Goal: Information Seeking & Learning: Learn about a topic

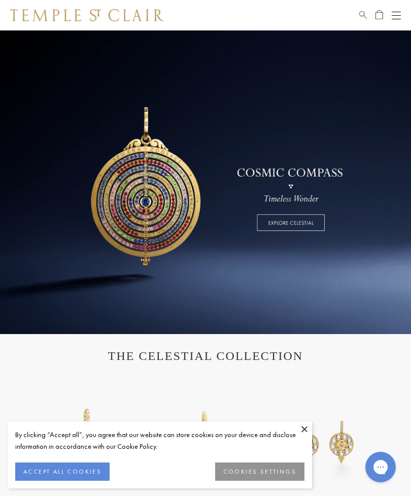
scroll to position [4, 0]
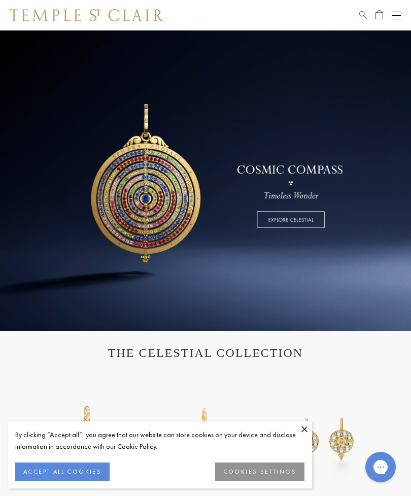
click at [74, 466] on button "ACCEPT ALL COOKIES" at bounding box center [62, 471] width 94 height 18
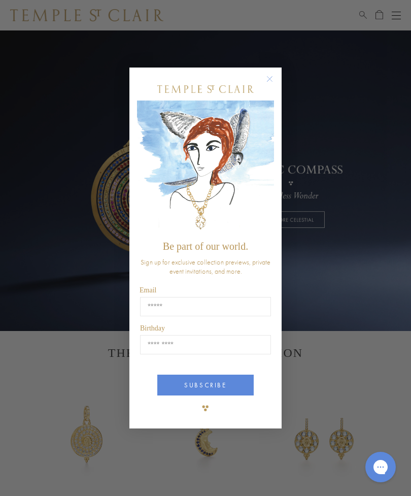
click at [268, 81] on circle "Close dialog" at bounding box center [270, 79] width 12 height 12
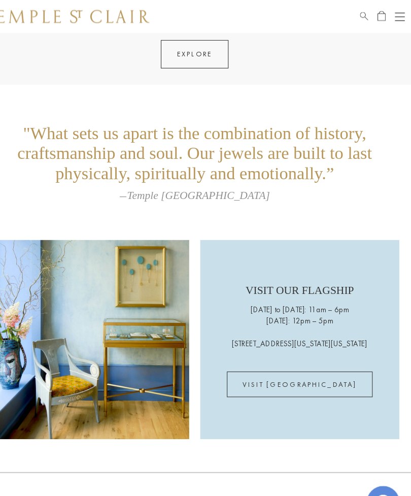
scroll to position [1554, 0]
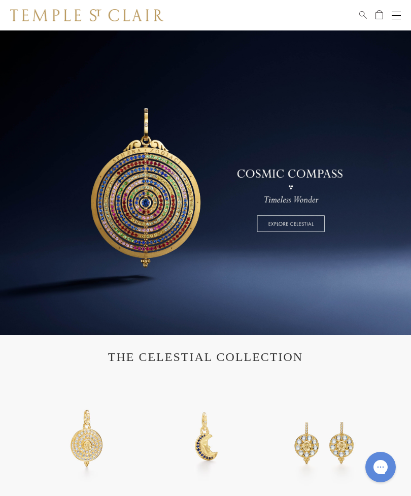
click at [397, 17] on button "Open navigation" at bounding box center [396, 15] width 9 height 12
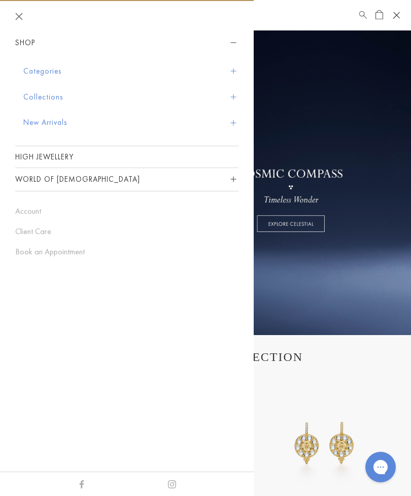
click at [233, 121] on span "Sidebar navigation" at bounding box center [233, 123] width 6 height 6
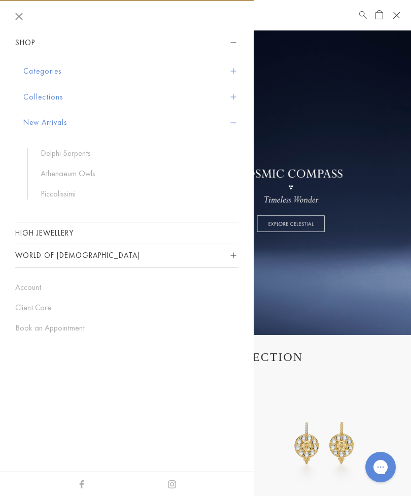
click at [84, 153] on link "Delphi Serpents" at bounding box center [135, 153] width 188 height 11
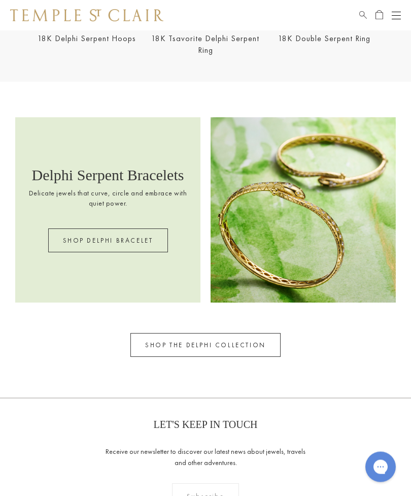
scroll to position [826, 0]
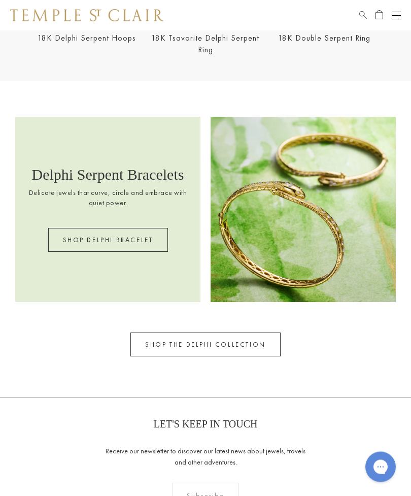
click at [211, 341] on link "SHOP THE DELPHI COLLECTION" at bounding box center [205, 345] width 150 height 24
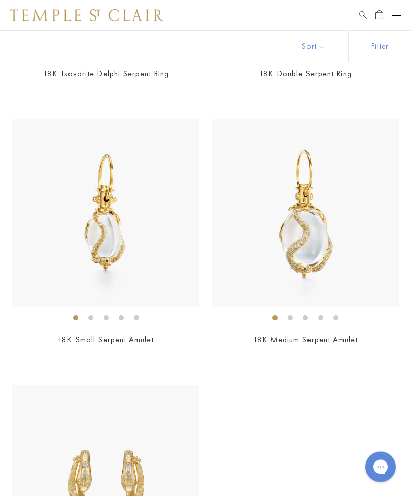
scroll to position [569, 0]
click at [110, 235] on img at bounding box center [105, 212] width 187 height 187
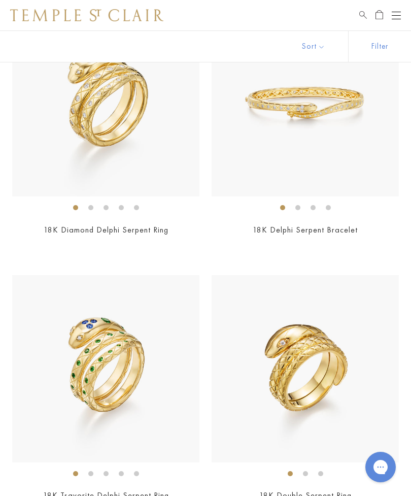
scroll to position [0, 0]
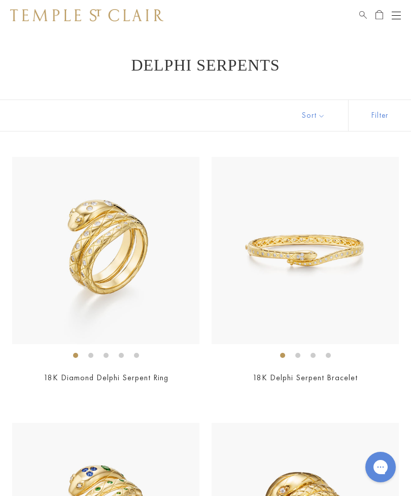
click at [397, 14] on button "Open navigation" at bounding box center [396, 15] width 9 height 12
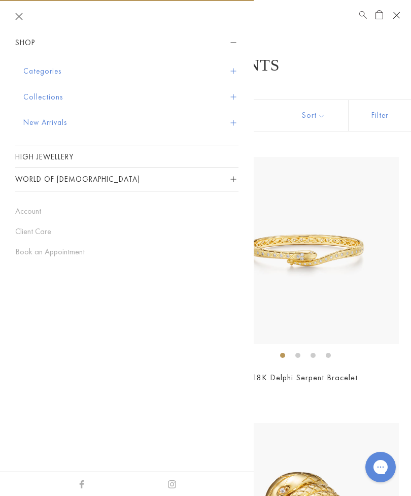
click at [237, 92] on button "Collections" at bounding box center [130, 97] width 215 height 26
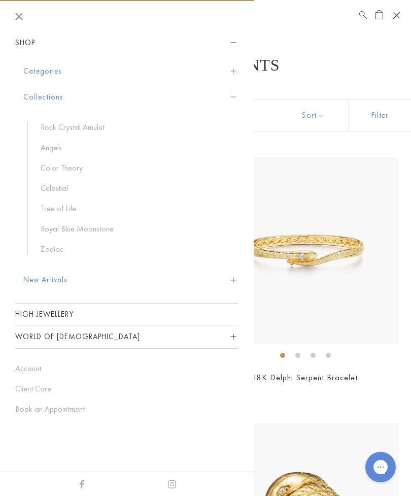
click at [67, 273] on button "New Arrivals" at bounding box center [130, 280] width 215 height 26
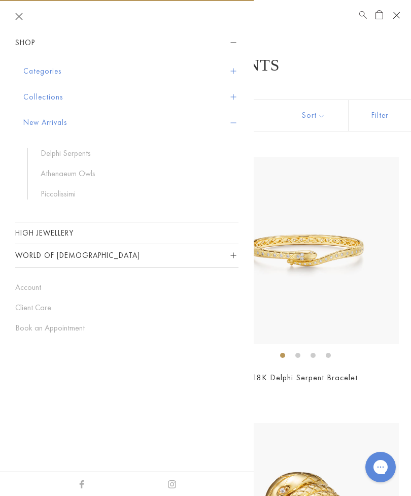
click at [93, 170] on link "Athenaeum Owls" at bounding box center [135, 173] width 188 height 11
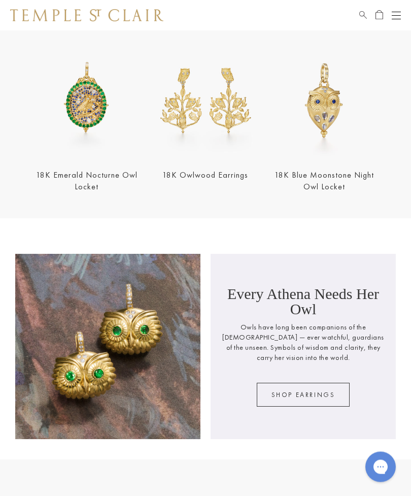
scroll to position [297, 0]
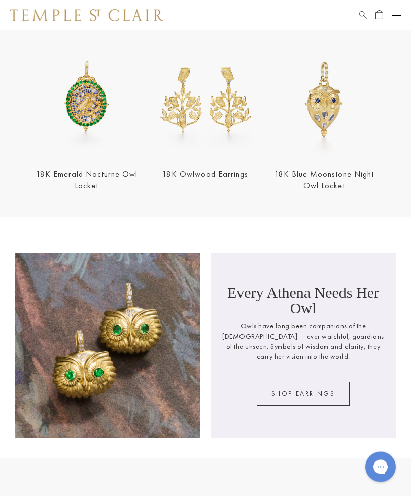
click at [329, 115] on img at bounding box center [324, 100] width 113 height 113
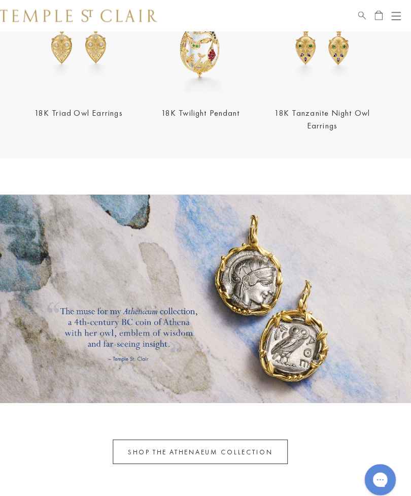
scroll to position [1769, 0]
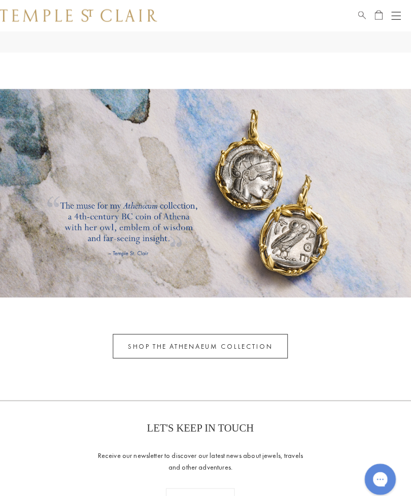
click at [233, 326] on link "SHOP THE ATHENAEUM COLLECTION" at bounding box center [205, 337] width 170 height 24
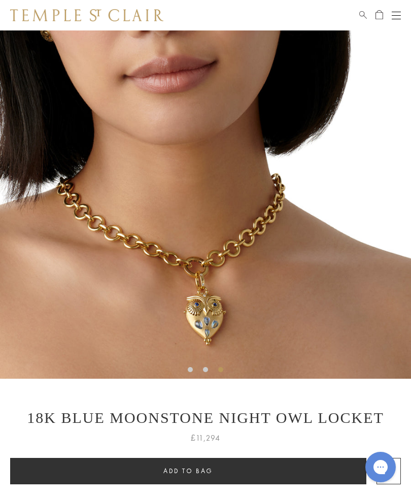
scroll to position [61, 0]
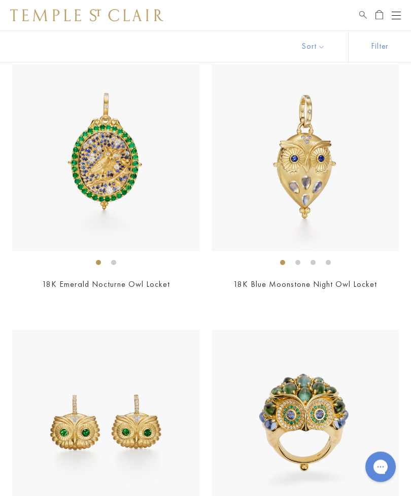
scroll to position [467, 0]
click at [107, 168] on img at bounding box center [105, 157] width 187 height 187
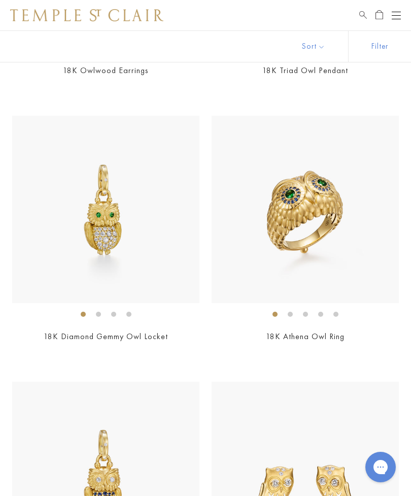
scroll to position [1478, 0]
click at [109, 227] on img at bounding box center [105, 209] width 187 height 187
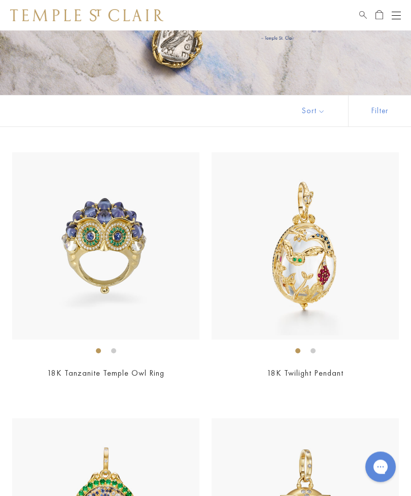
scroll to position [0, 0]
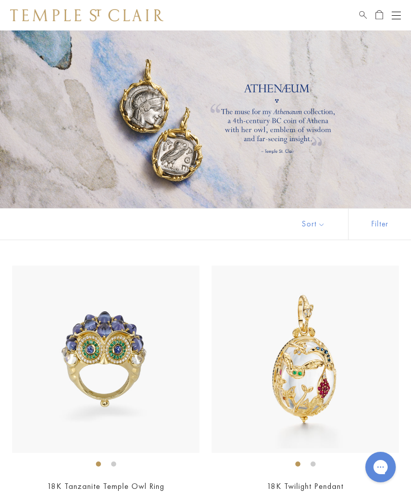
click at [394, 18] on button "Open navigation" at bounding box center [396, 15] width 9 height 12
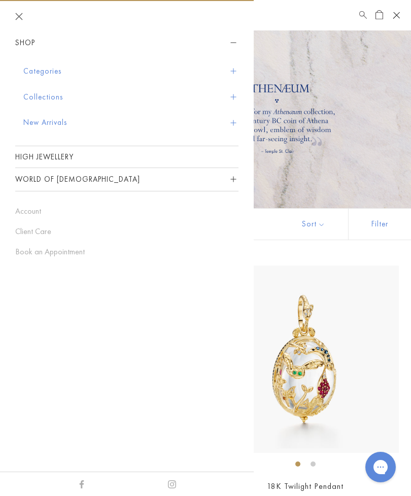
click at [237, 68] on button "Categories" at bounding box center [130, 71] width 215 height 26
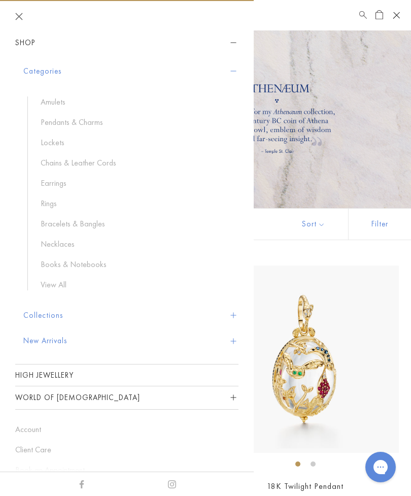
click at [60, 244] on link "Necklaces" at bounding box center [135, 243] width 188 height 11
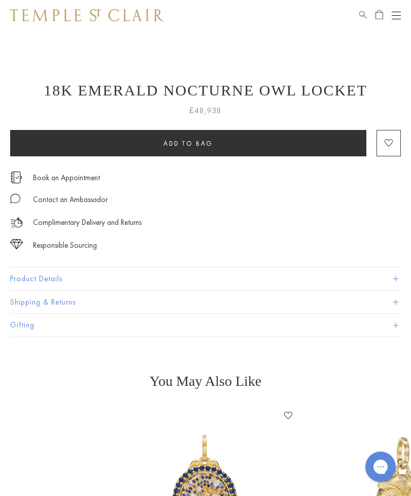
scroll to position [378, 0]
click at [400, 277] on button "Product Details" at bounding box center [205, 278] width 391 height 23
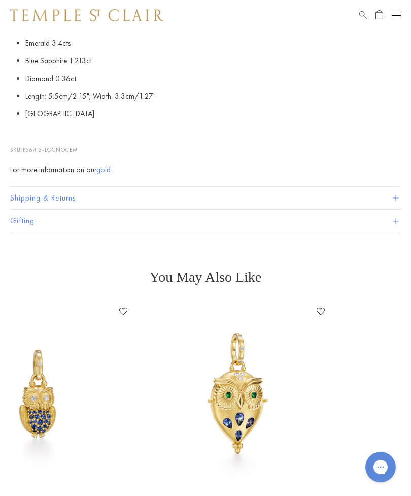
scroll to position [722, 0]
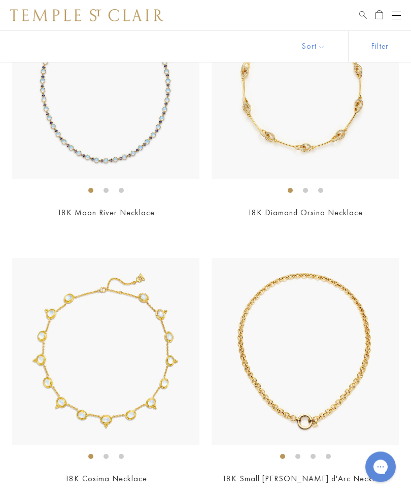
scroll to position [4137, 0]
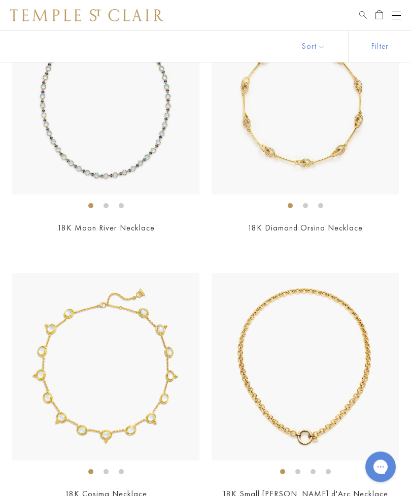
click at [398, 11] on button "Open navigation" at bounding box center [396, 15] width 9 height 12
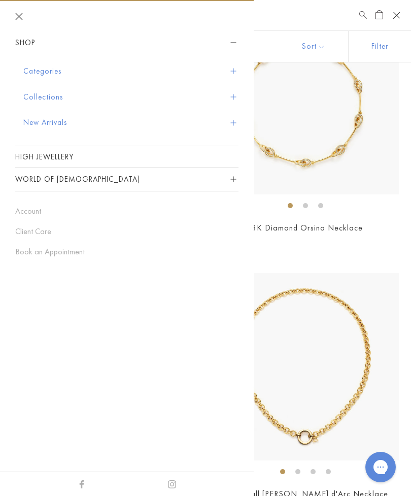
click at [235, 71] on span "Sidebar navigation" at bounding box center [233, 71] width 6 height 6
click at [234, 75] on button "Categories" at bounding box center [130, 71] width 215 height 26
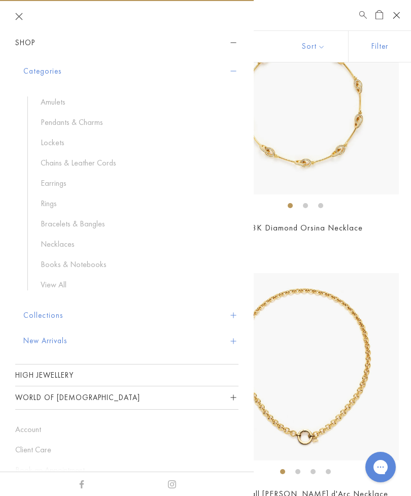
click at [65, 99] on link "Amulets" at bounding box center [135, 101] width 188 height 11
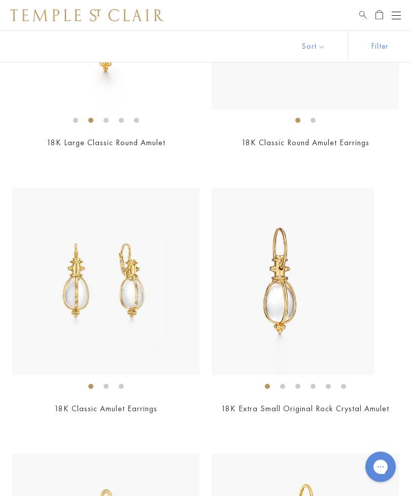
scroll to position [2470, 0]
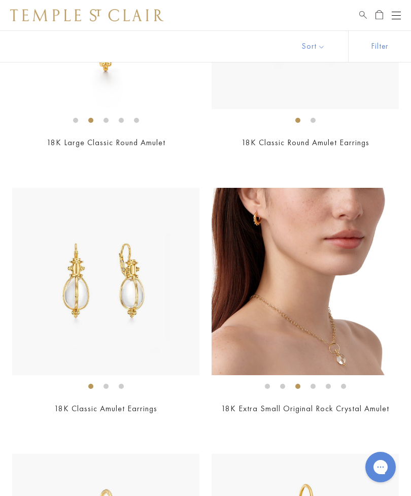
click at [333, 298] on img at bounding box center [305, 281] width 187 height 187
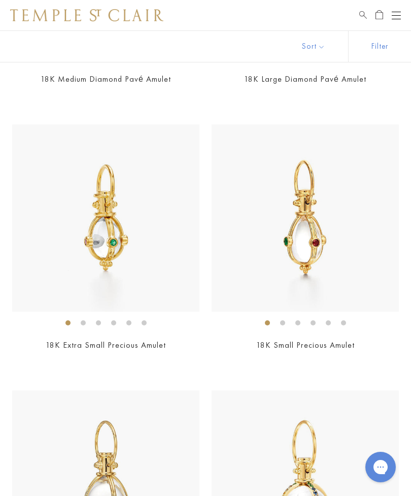
scroll to position [4394, 0]
click at [118, 232] on img at bounding box center [105, 218] width 187 height 187
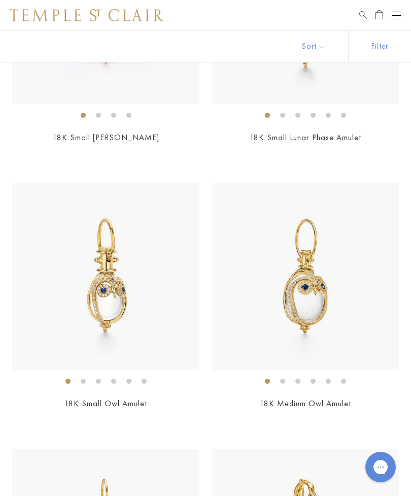
scroll to position [6093, 0]
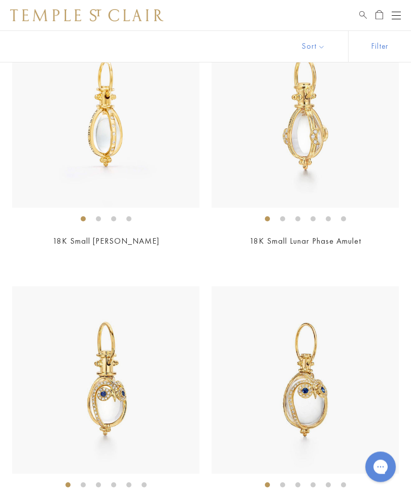
click at [111, 385] on img at bounding box center [105, 380] width 187 height 187
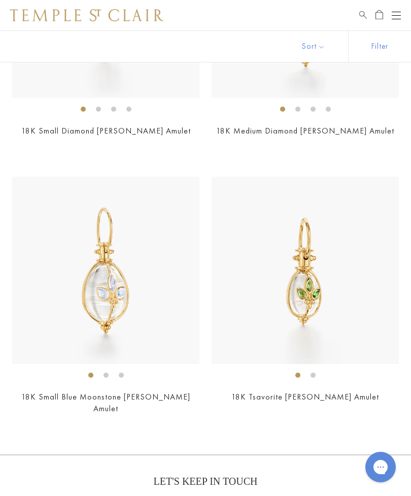
scroll to position [9127, 0]
click at [117, 278] on img at bounding box center [105, 270] width 187 height 187
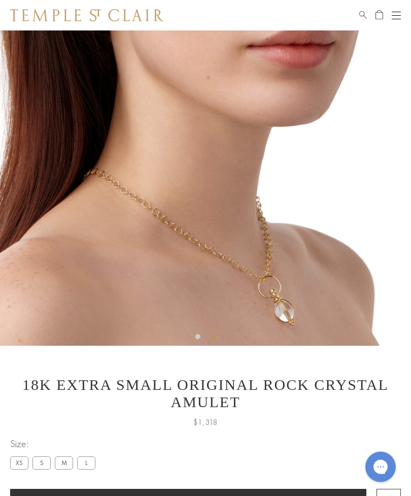
scroll to position [96, 0]
click at [43, 456] on label "S" at bounding box center [41, 462] width 18 height 13
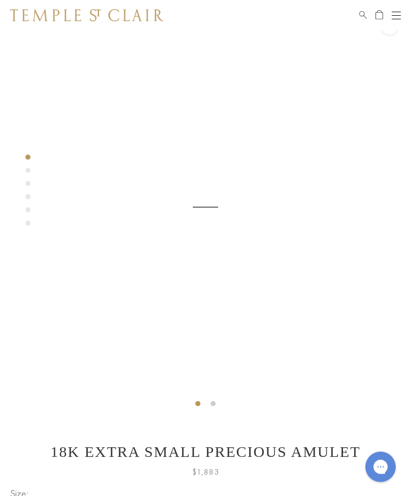
scroll to position [30, 0]
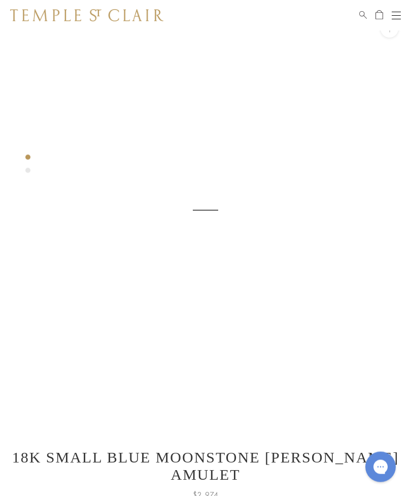
scroll to position [30, 0]
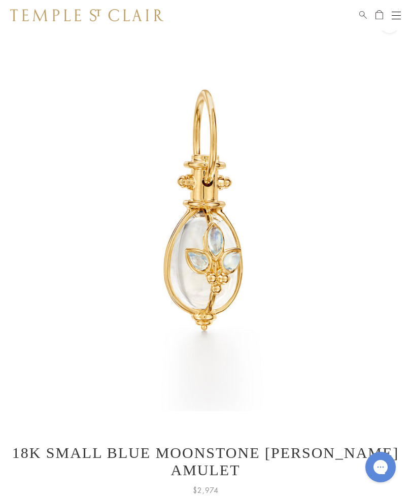
click at [399, 12] on div "Open navigation" at bounding box center [396, 12] width 9 height 1
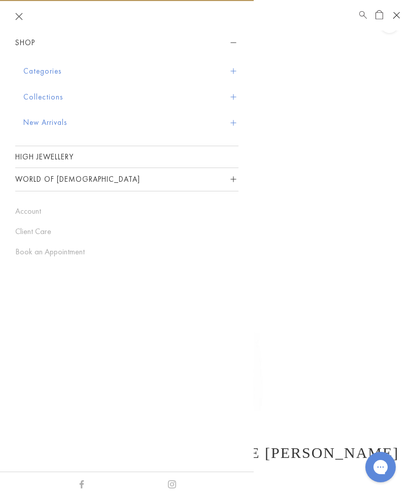
click at [236, 70] on button "Categories" at bounding box center [130, 71] width 215 height 26
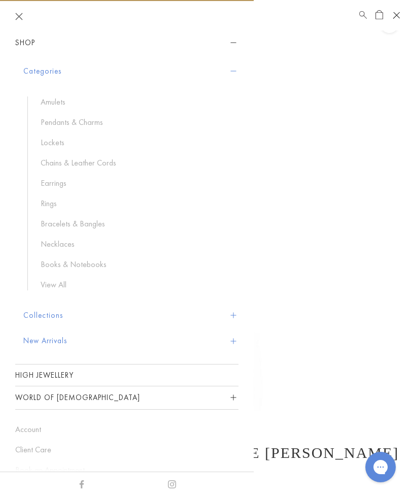
click at [98, 120] on link "Pendants & Charms" at bounding box center [135, 122] width 188 height 11
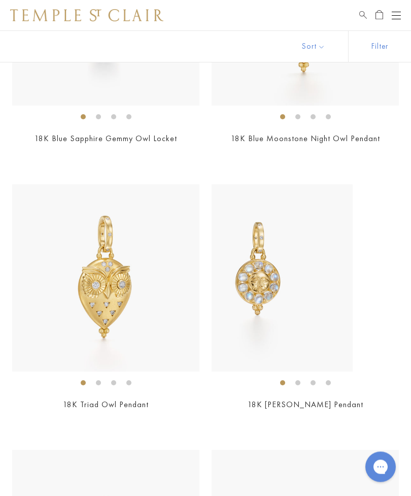
scroll to position [1036, 0]
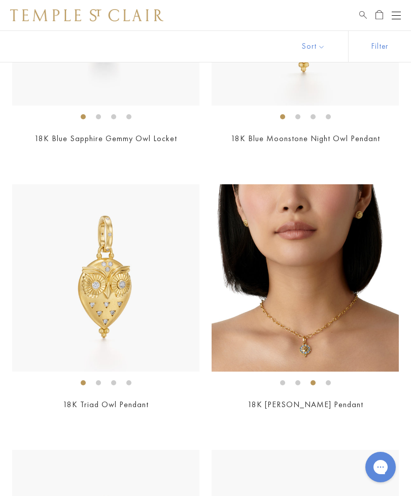
click at [350, 326] on img at bounding box center [305, 277] width 187 height 187
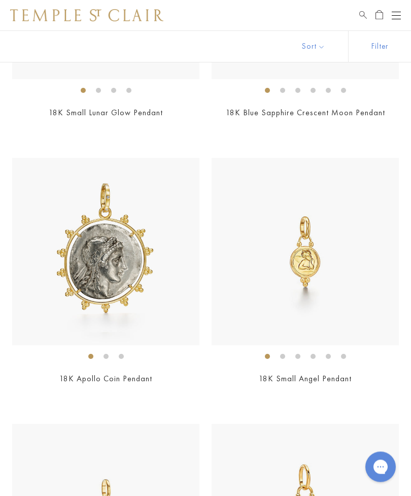
scroll to position [1594, 0]
click at [312, 257] on img at bounding box center [305, 251] width 187 height 187
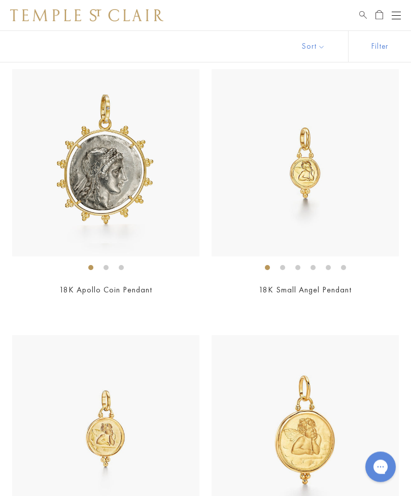
scroll to position [1682, 0]
click at [106, 177] on img at bounding box center [105, 163] width 187 height 187
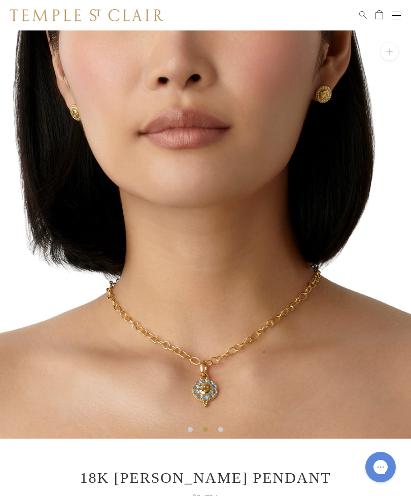
scroll to position [4, 0]
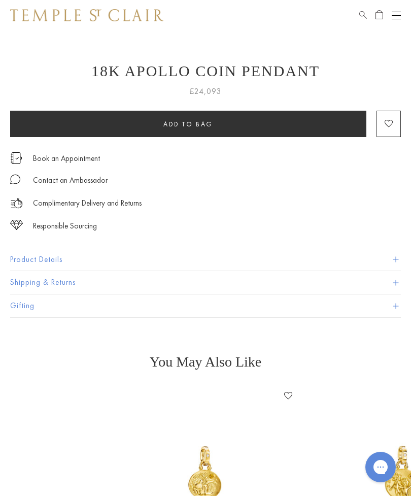
scroll to position [409, 0]
click at [399, 255] on button "Product Details" at bounding box center [205, 260] width 391 height 23
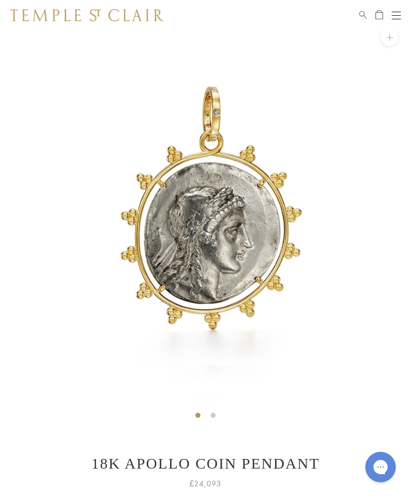
scroll to position [0, 0]
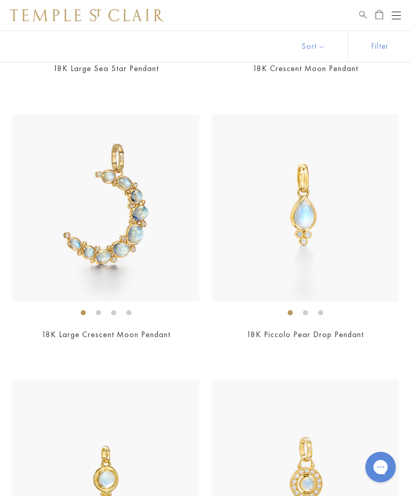
scroll to position [5330, 0]
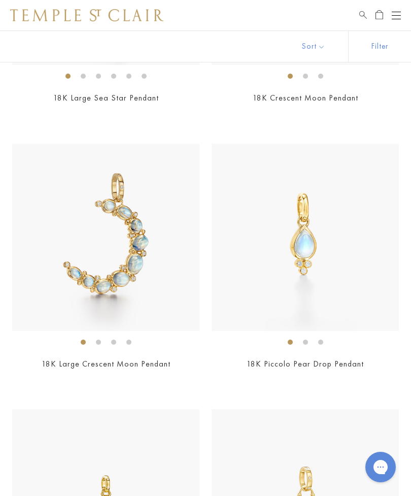
click at [309, 236] on img at bounding box center [305, 237] width 187 height 187
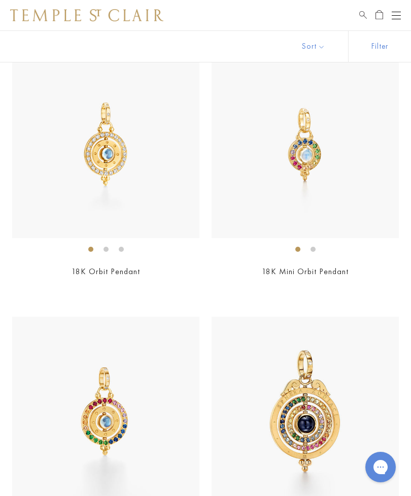
scroll to position [5955, 0]
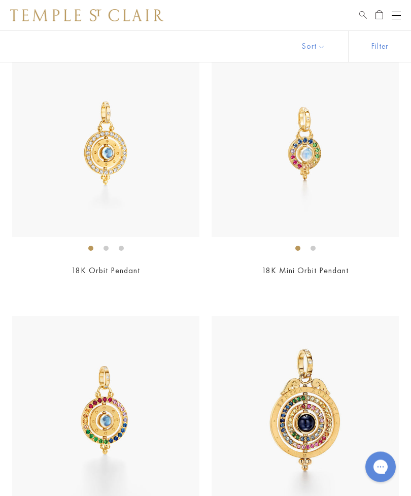
click at [112, 154] on img at bounding box center [105, 143] width 187 height 187
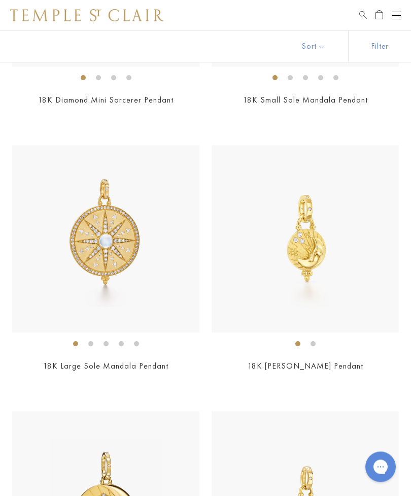
scroll to position [7988, 0]
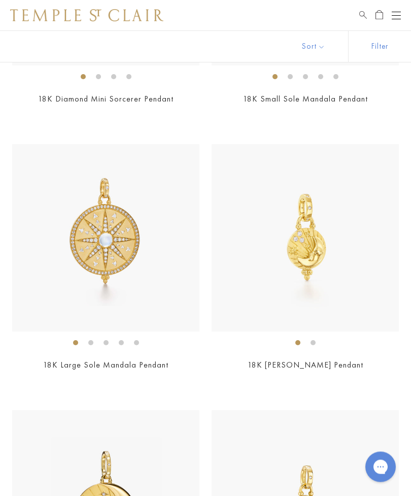
click at [113, 230] on img at bounding box center [105, 238] width 187 height 187
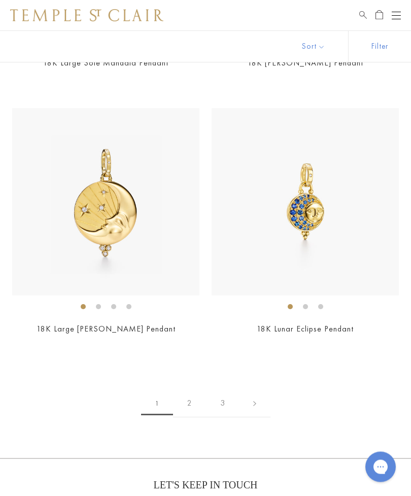
scroll to position [8290, 0]
click at [256, 389] on link at bounding box center [254, 403] width 31 height 28
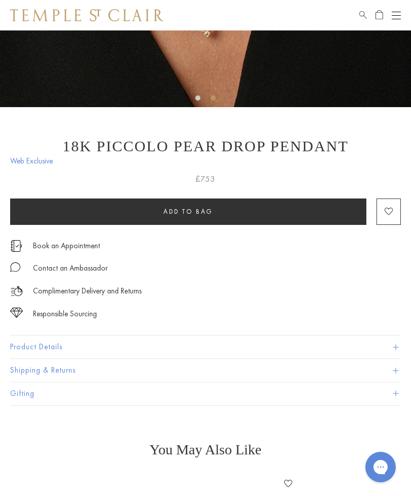
scroll to position [335, 0]
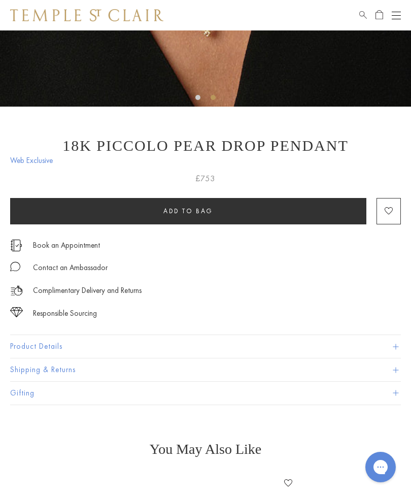
click at [396, 347] on span at bounding box center [396, 347] width 6 height 6
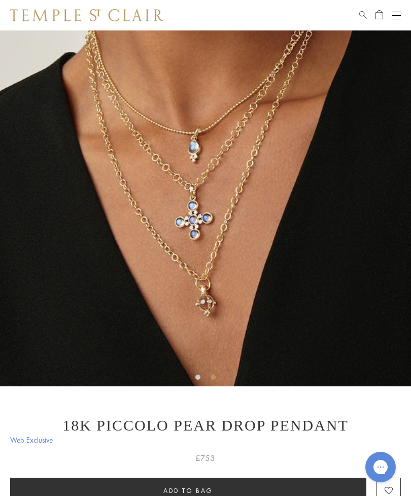
scroll to position [0, 0]
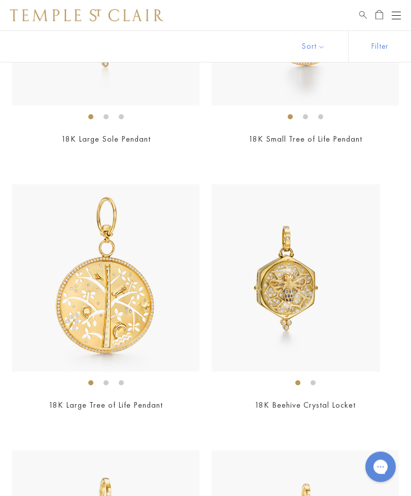
scroll to position [6087, 0]
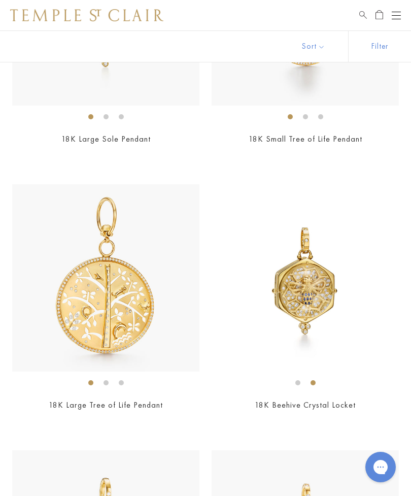
click at [370, 385] on div "18K Beehive Crystal Locket £22,587" at bounding box center [305, 304] width 187 height 241
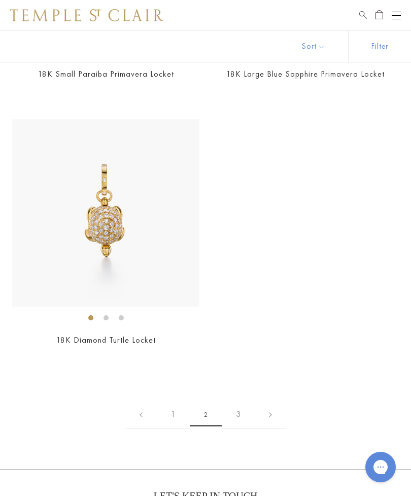
scroll to position [7540, 0]
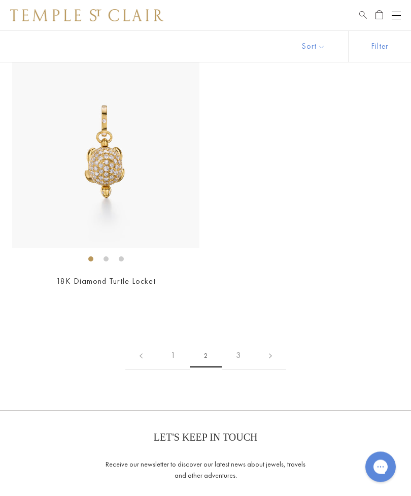
click at [273, 342] on link at bounding box center [270, 356] width 31 height 28
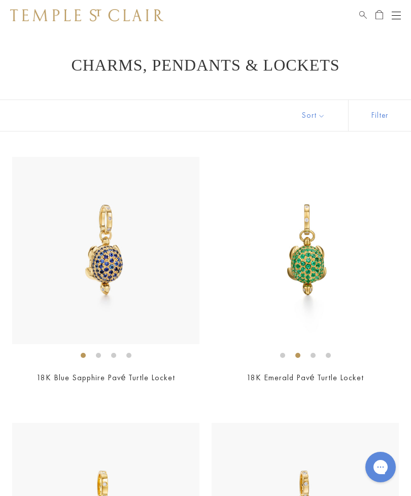
click at [394, 15] on div "Open navigation" at bounding box center [396, 15] width 9 height 1
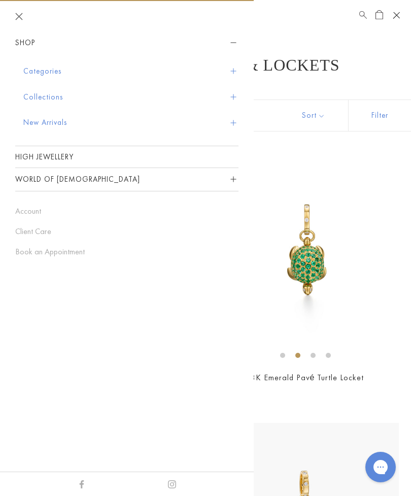
click at [233, 123] on span "Sidebar navigation" at bounding box center [233, 123] width 6 height 6
click at [62, 156] on link "High Jewellery" at bounding box center [126, 156] width 223 height 21
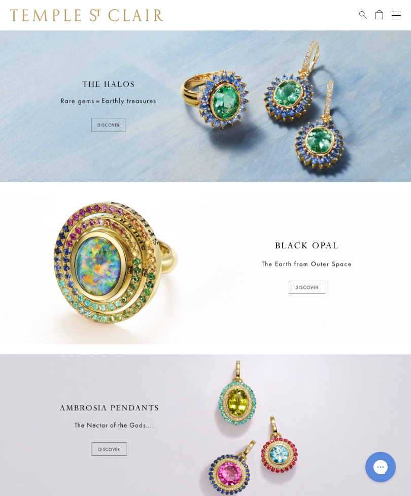
click at [315, 288] on div at bounding box center [205, 268] width 411 height 152
click at [320, 137] on div at bounding box center [205, 106] width 411 height 152
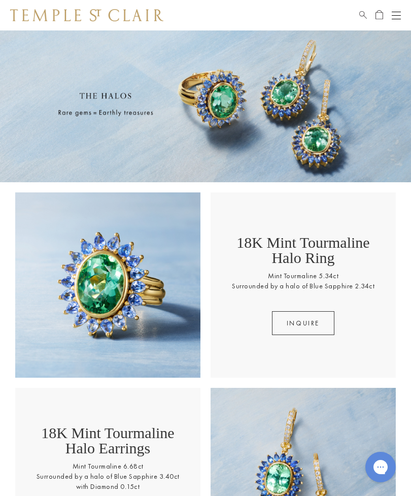
click at [361, 16] on span "Search" at bounding box center [363, 13] width 8 height 9
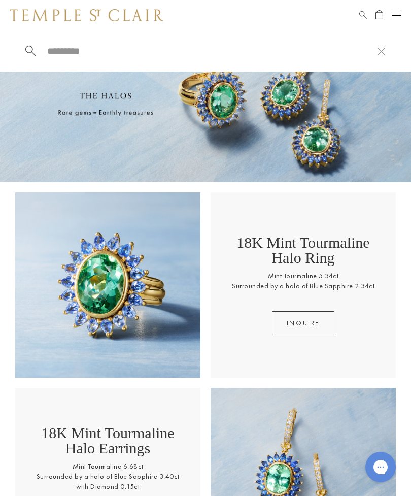
click at [64, 56] on input "search" at bounding box center [211, 51] width 331 height 12
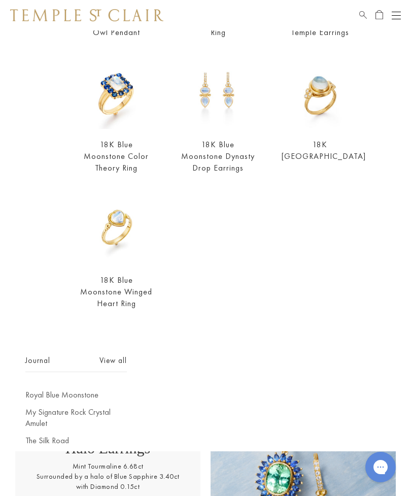
scroll to position [345, 0]
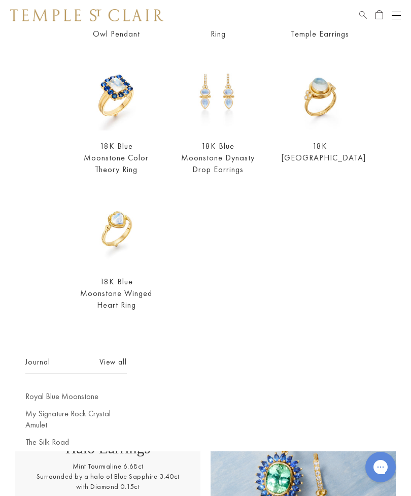
type input "*********"
click at [115, 356] on link "View all" at bounding box center [112, 361] width 27 height 11
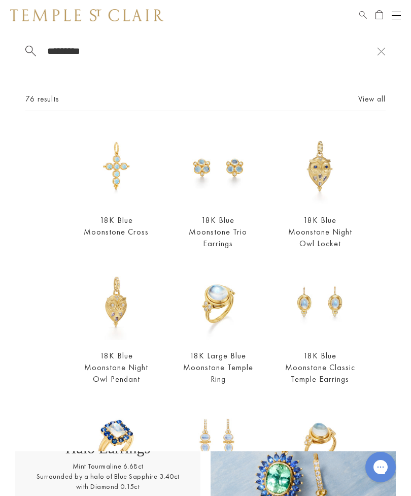
scroll to position [0, 0]
click at [367, 105] on link "View all" at bounding box center [371, 98] width 27 height 11
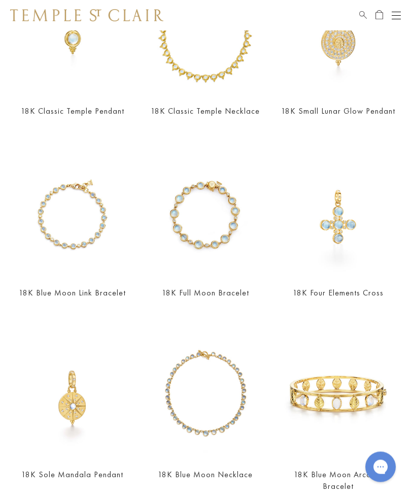
scroll to position [1289, 0]
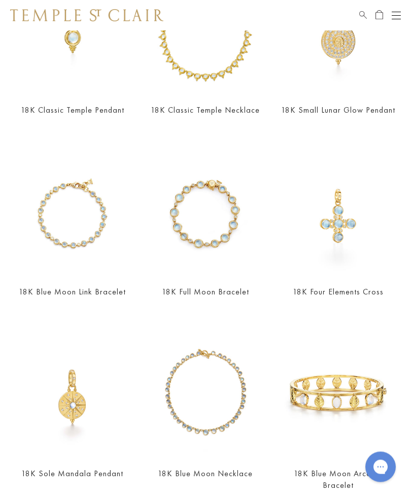
click at [241, 293] on link "18K Full Moon Bracelet" at bounding box center [205, 292] width 87 height 11
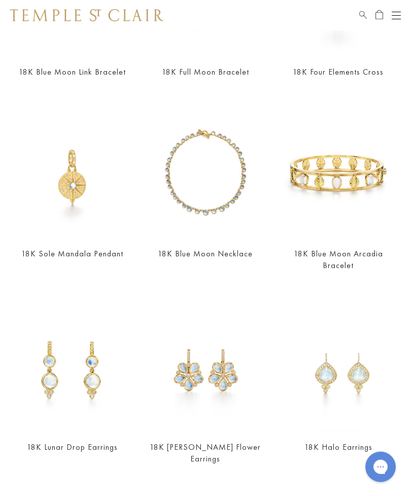
scroll to position [1510, 0]
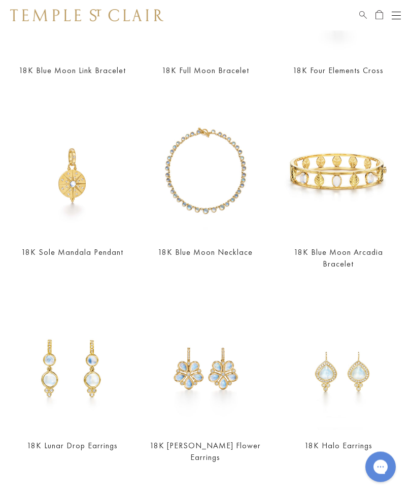
click at [79, 186] on img at bounding box center [72, 176] width 121 height 121
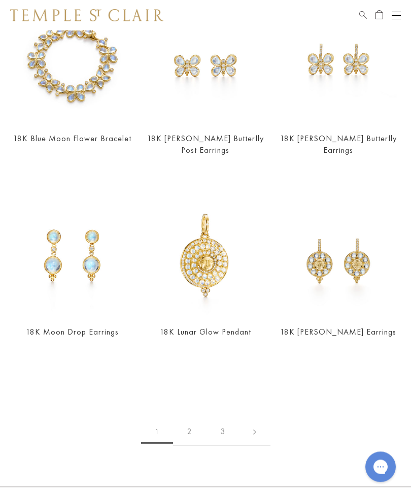
scroll to position [2011, 0]
click at [258, 418] on link at bounding box center [254, 432] width 31 height 28
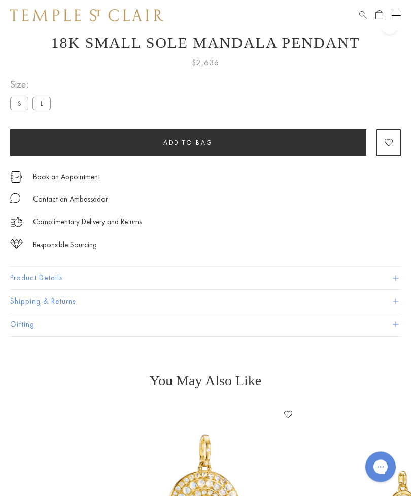
scroll to position [30, 0]
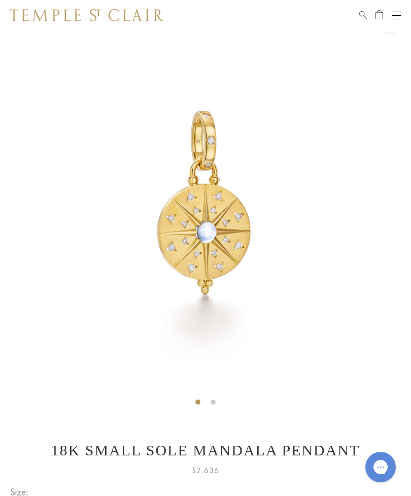
click at [386, 227] on img at bounding box center [205, 205] width 411 height 411
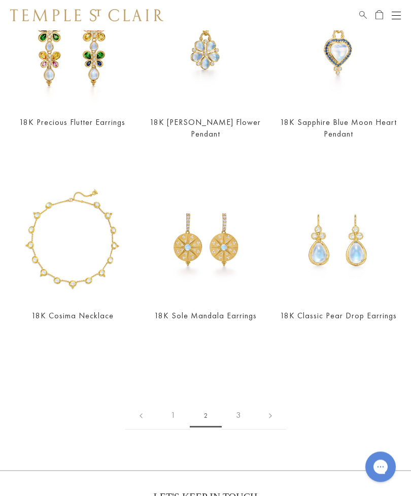
scroll to position [2039, 0]
click at [271, 402] on link at bounding box center [270, 416] width 31 height 28
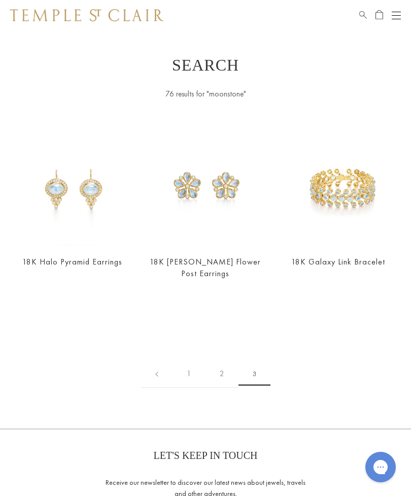
click at [187, 365] on link "1" at bounding box center [189, 374] width 33 height 28
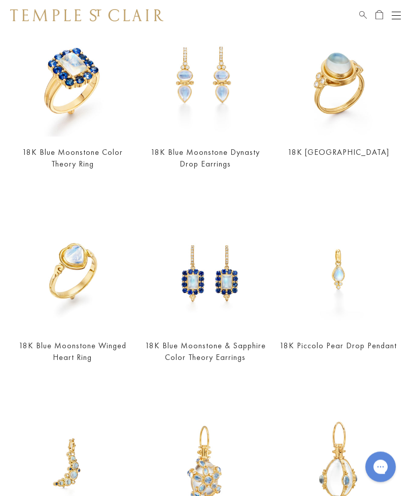
scroll to position [497, 0]
click at [344, 280] on img at bounding box center [338, 269] width 121 height 121
